Goal: Communication & Community: Participate in discussion

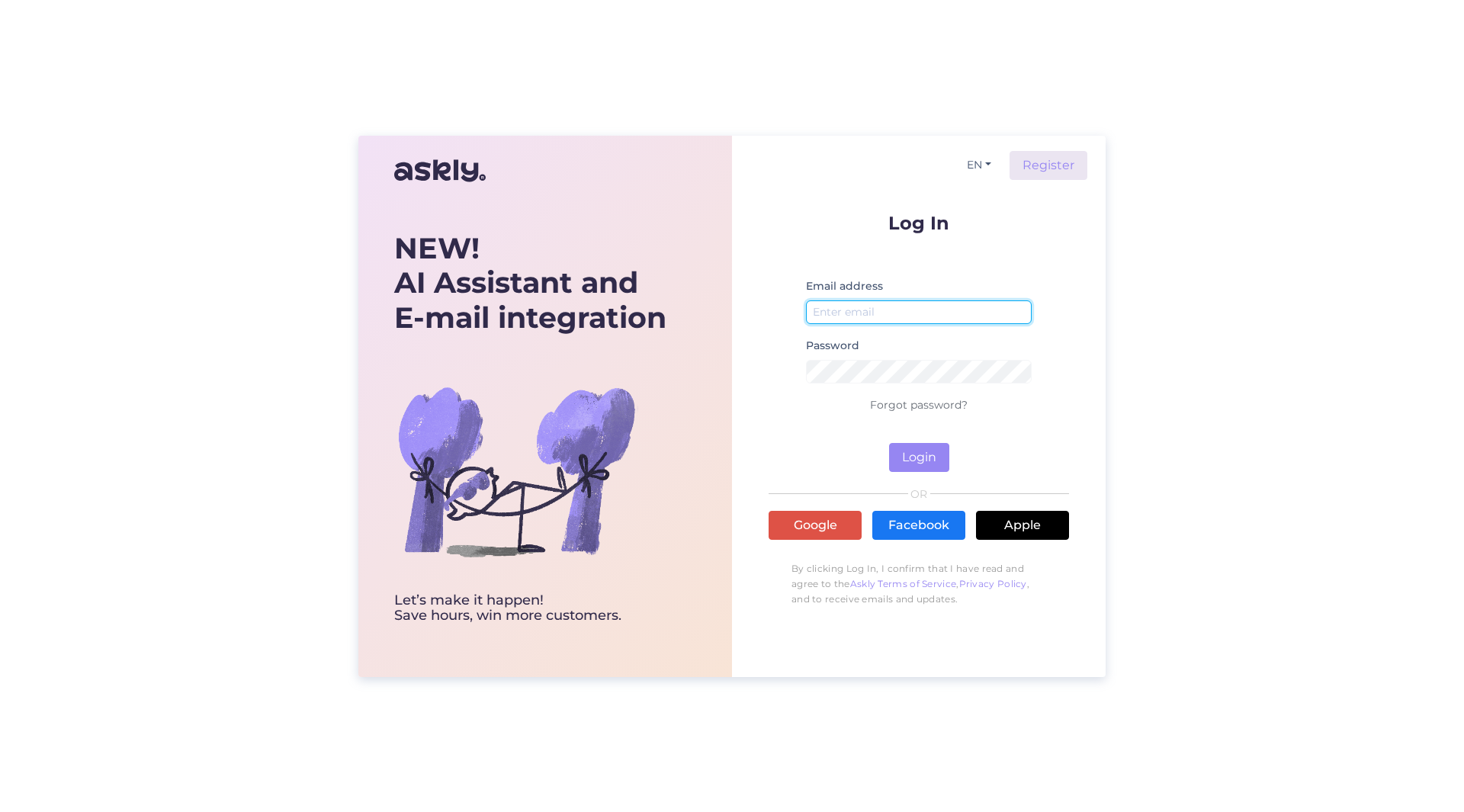
click at [900, 318] on input "email" at bounding box center [919, 312] width 226 height 24
click at [862, 310] on input "email" at bounding box center [919, 312] width 226 height 24
type input "[PERSON_NAME][EMAIL_ADDRESS][DOMAIN_NAME]"
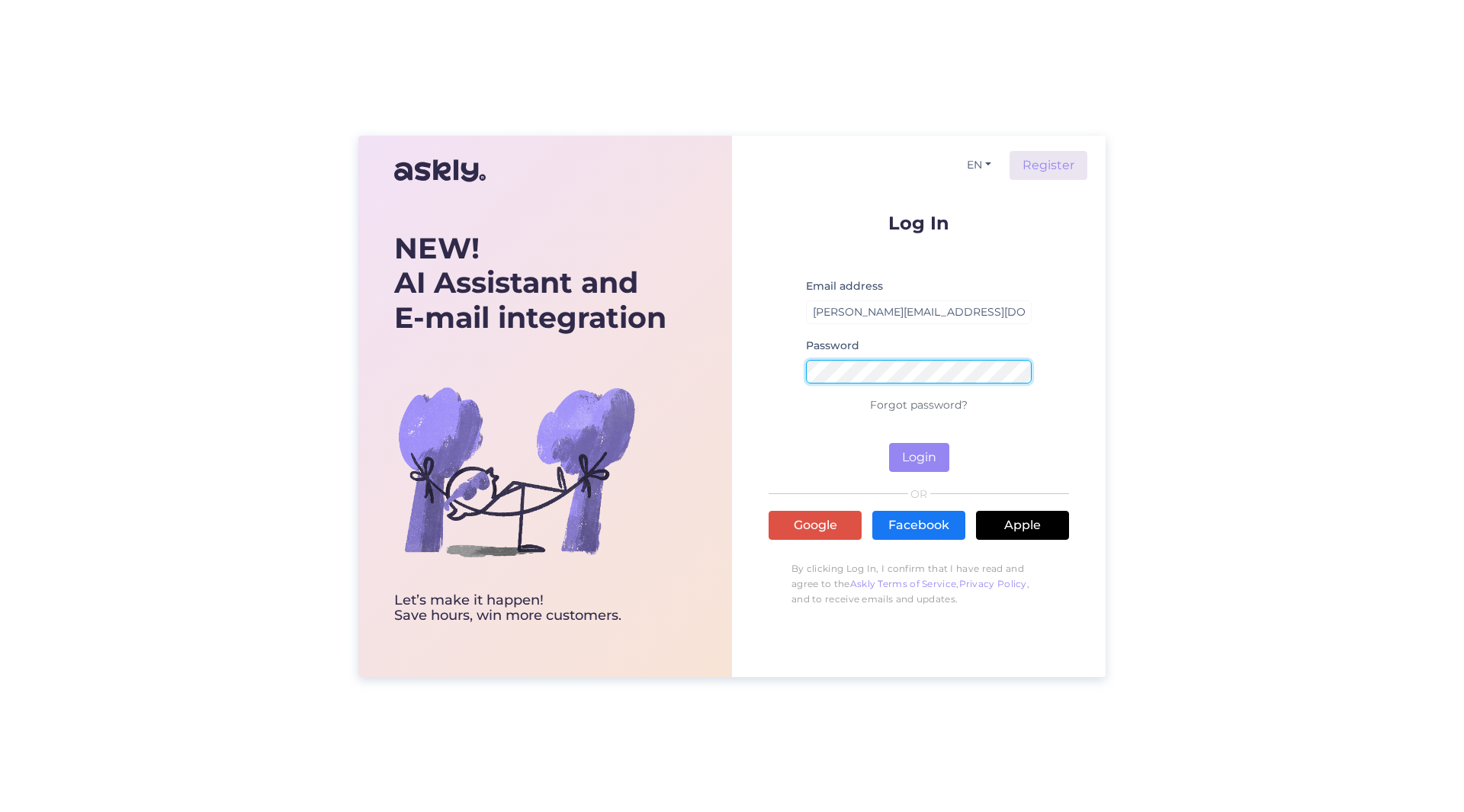
click at [889, 443] on button "Login" at bounding box center [919, 457] width 60 height 28
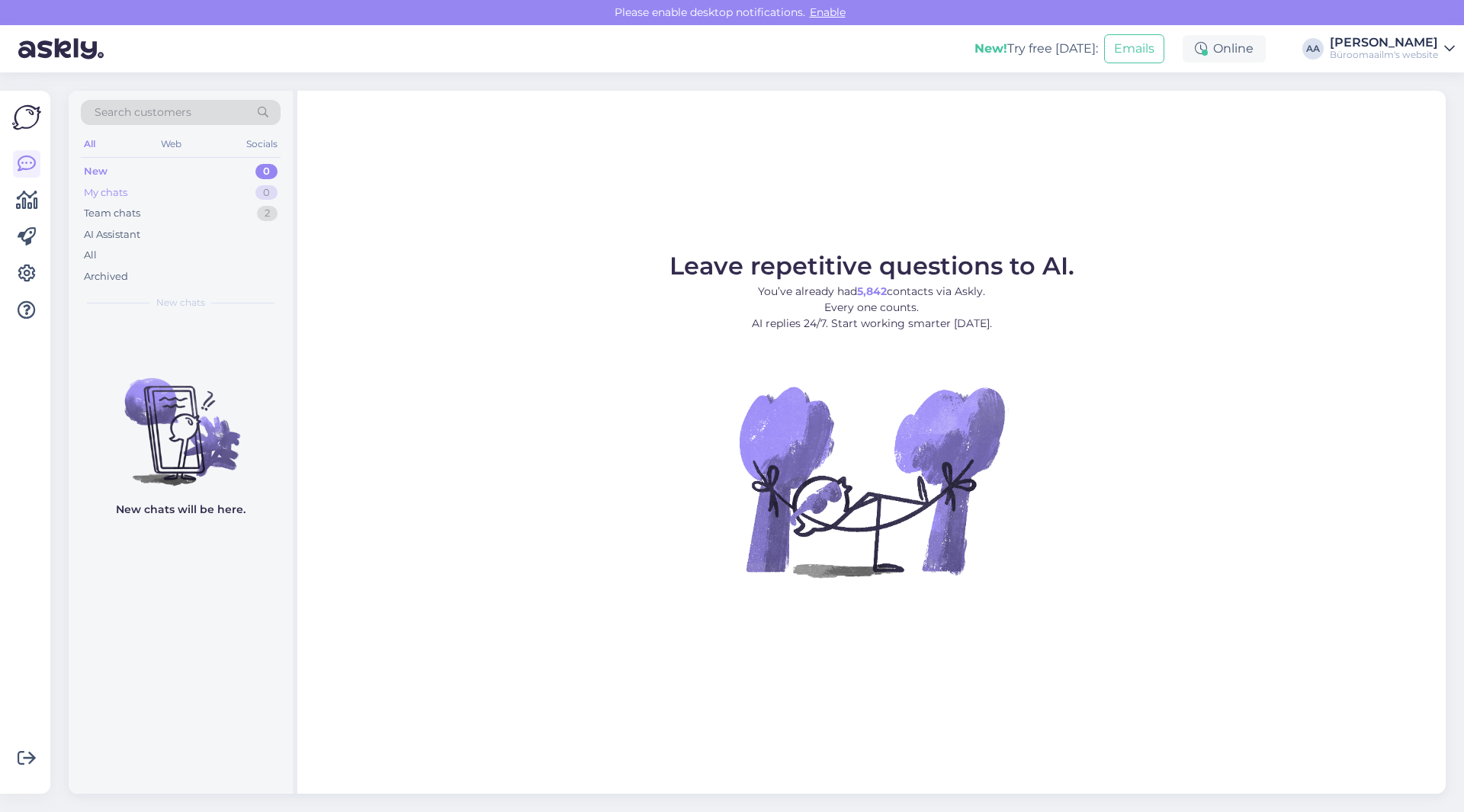
click at [124, 192] on div "My chats" at bounding box center [105, 193] width 44 height 15
click at [116, 208] on div "Team chats" at bounding box center [111, 214] width 56 height 15
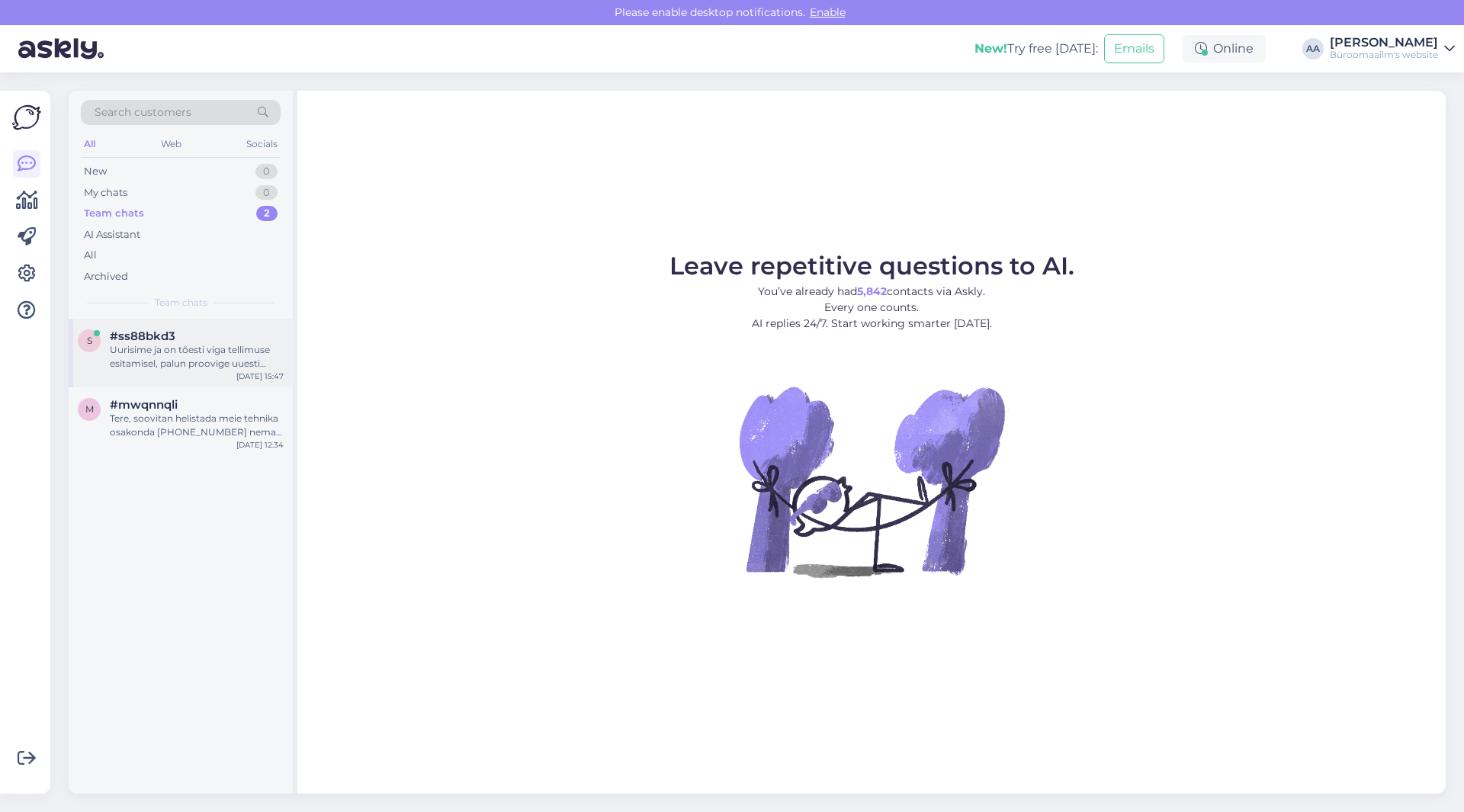
click at [172, 357] on div "Uurisime ja on tõesti viga tellimuse esitamisel, palun proovige uuesti umbes 5 …" at bounding box center [197, 356] width 174 height 28
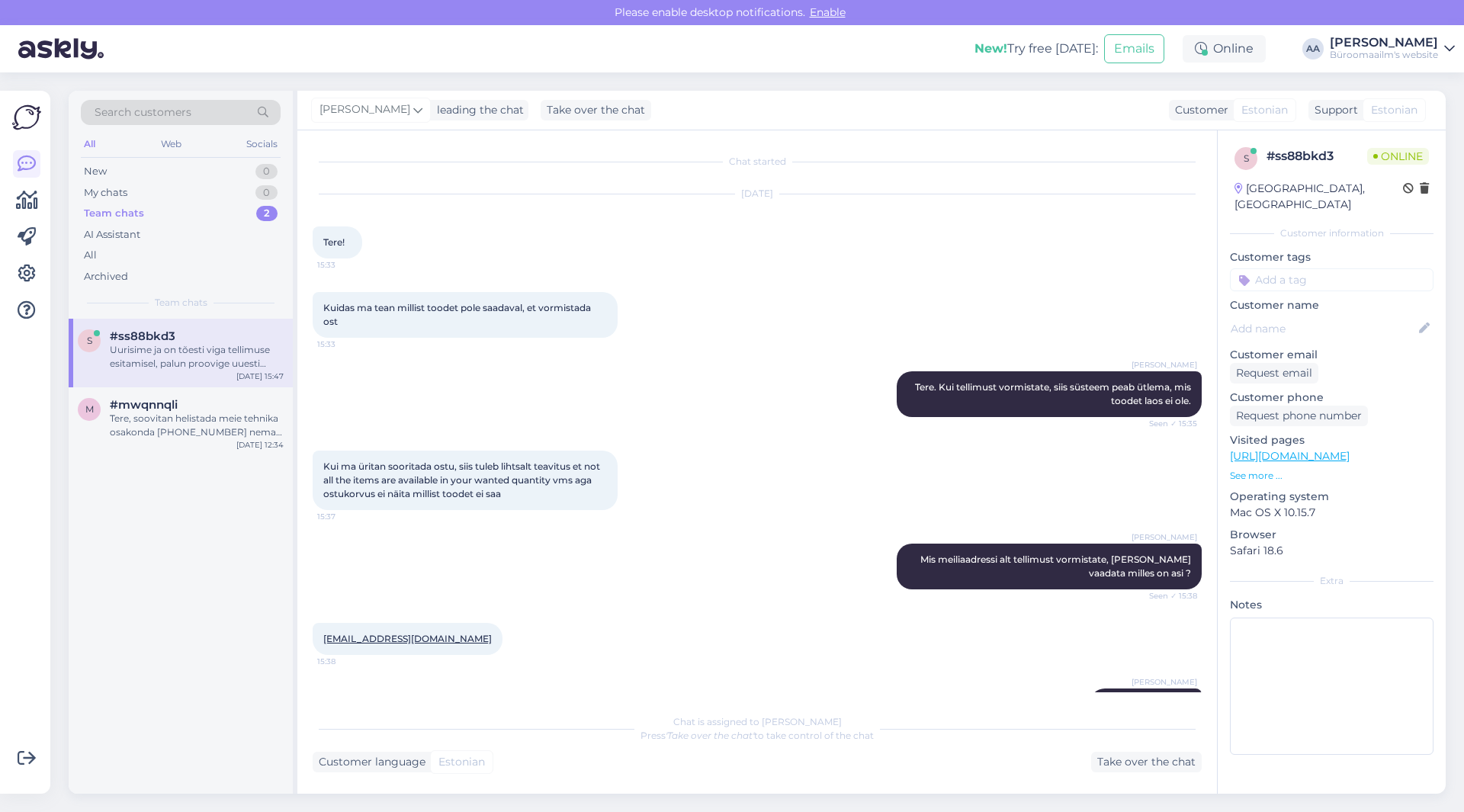
scroll to position [203, 0]
